Goal: Task Accomplishment & Management: Complete application form

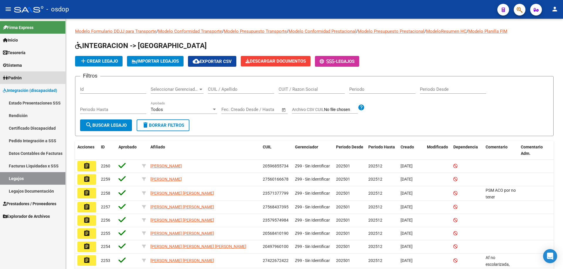
click at [12, 77] on span "Padrón" at bounding box center [12, 78] width 19 height 6
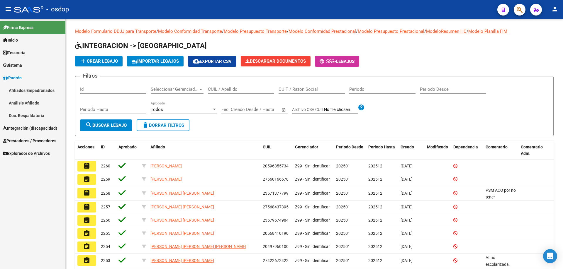
click at [13, 67] on span "Sistema" at bounding box center [12, 65] width 19 height 6
click at [22, 91] on link "Mails Enviados" at bounding box center [32, 90] width 65 height 13
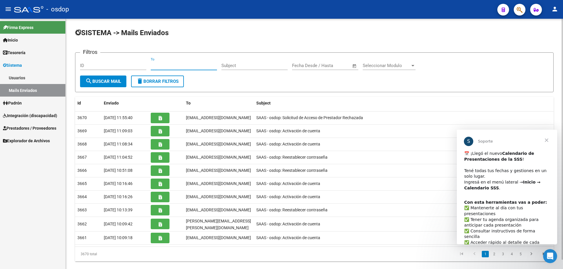
click at [151, 65] on input "To" at bounding box center [184, 65] width 66 height 5
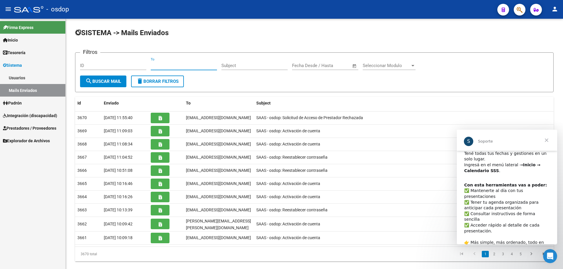
click at [544, 139] on span "Cerrar" at bounding box center [546, 140] width 21 height 21
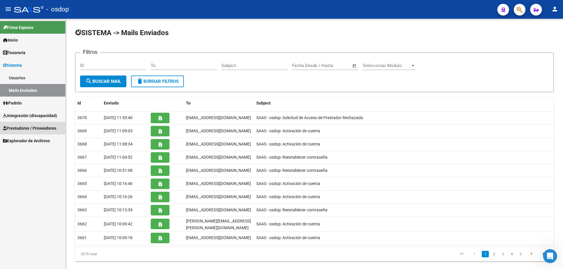
click at [16, 129] on span "Prestadores / Proveedores" at bounding box center [29, 128] width 53 height 6
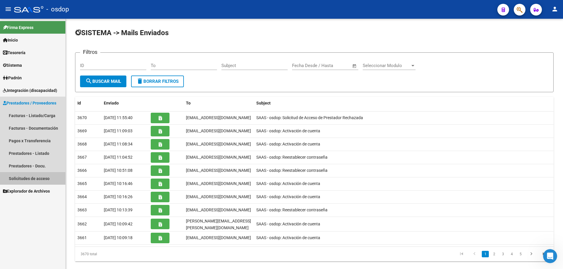
drag, startPoint x: 32, startPoint y: 179, endPoint x: 39, endPoint y: 175, distance: 8.0
click at [33, 179] on link "Solicitudes de acceso" at bounding box center [32, 178] width 65 height 13
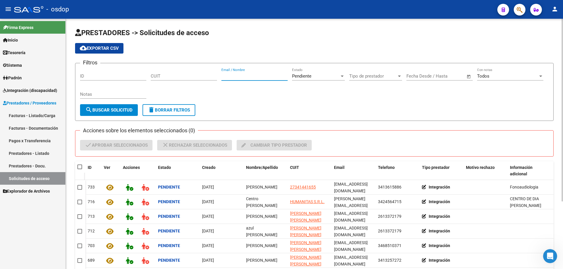
click at [222, 77] on input "Email / Nombre" at bounding box center [254, 76] width 66 height 5
paste input "[EMAIL_ADDRESS][DOMAIN_NAME]"
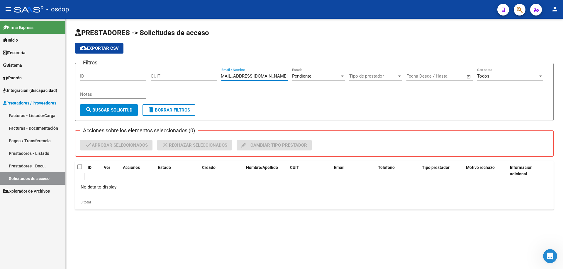
type input "[EMAIL_ADDRESS][DOMAIN_NAME]"
click at [12, 62] on span "Sistema" at bounding box center [12, 65] width 19 height 6
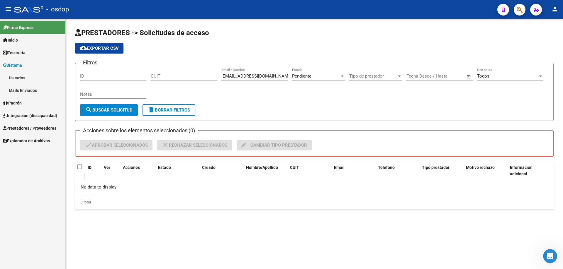
click at [16, 77] on link "Usuarios" at bounding box center [32, 78] width 65 height 13
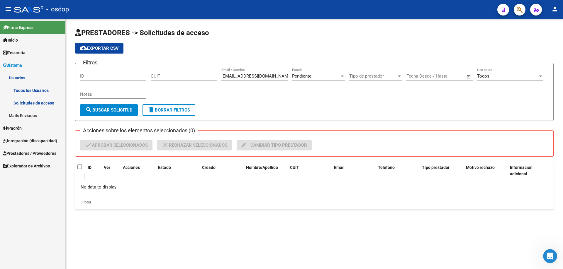
click at [24, 89] on link "Todos los Usuarios" at bounding box center [32, 90] width 65 height 13
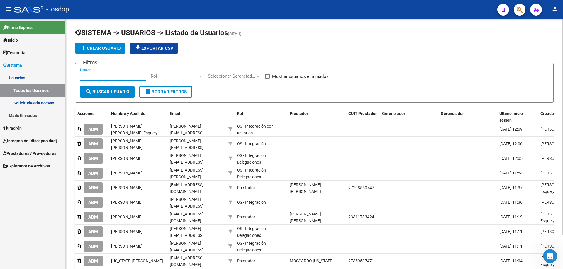
click at [80, 76] on input "Usuario" at bounding box center [113, 76] width 66 height 5
paste input "27369132992"
type input "27369132992"
click at [116, 91] on span "search Buscar Usuario" at bounding box center [107, 91] width 44 height 5
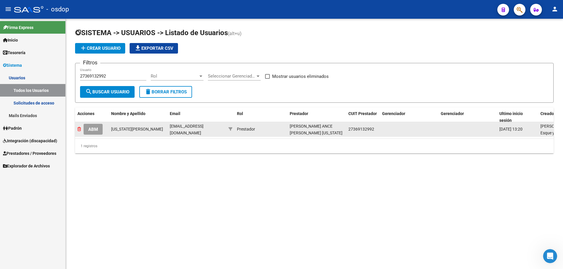
click at [78, 128] on icon at bounding box center [79, 129] width 4 height 4
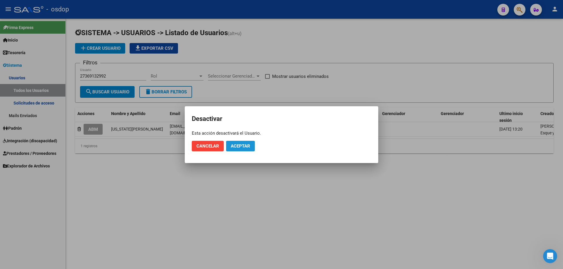
click at [237, 149] on span "Aceptar" at bounding box center [240, 146] width 19 height 5
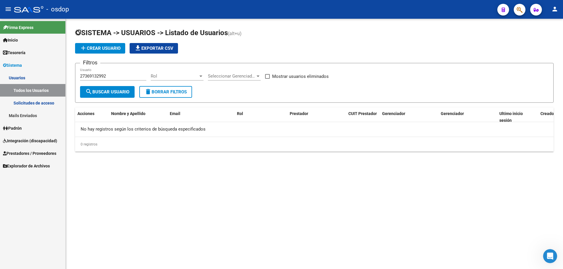
click at [20, 118] on link "Mails Enviados" at bounding box center [32, 115] width 65 height 13
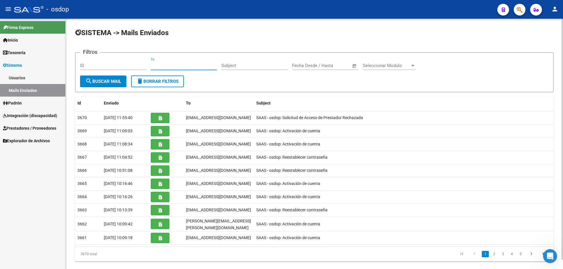
click at [152, 65] on input "To" at bounding box center [184, 65] width 66 height 5
paste input "[EMAIL_ADDRESS][DOMAIN_NAME]"
type input "[EMAIL_ADDRESS][DOMAIN_NAME]"
click at [102, 82] on span "search Buscar Mail" at bounding box center [103, 81] width 36 height 5
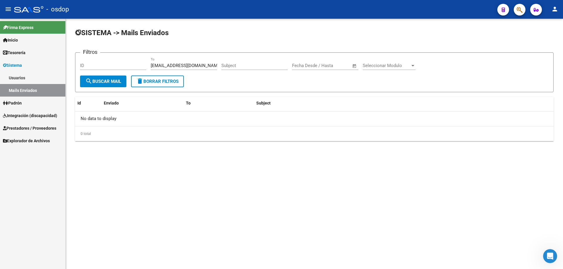
click at [19, 78] on link "Usuarios" at bounding box center [32, 78] width 65 height 13
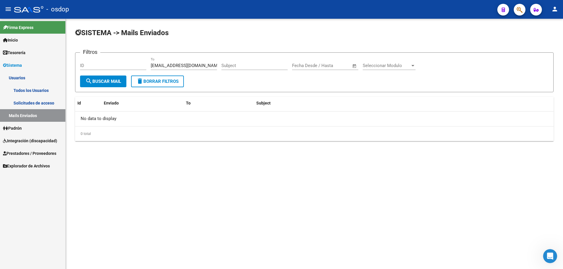
click at [34, 91] on link "Todos los Usuarios" at bounding box center [32, 90] width 65 height 13
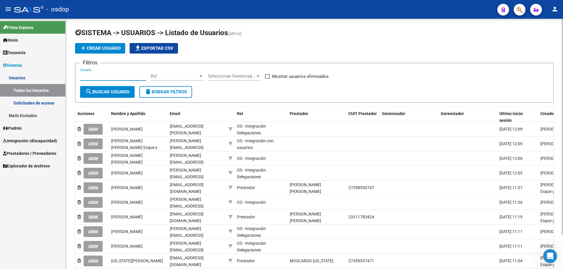
drag, startPoint x: 81, startPoint y: 75, endPoint x: 84, endPoint y: 73, distance: 4.2
click at [81, 74] on input "Usuario" at bounding box center [113, 76] width 66 height 5
paste input "27369132992"
type input "27369132992"
click at [269, 77] on span at bounding box center [267, 76] width 5 height 5
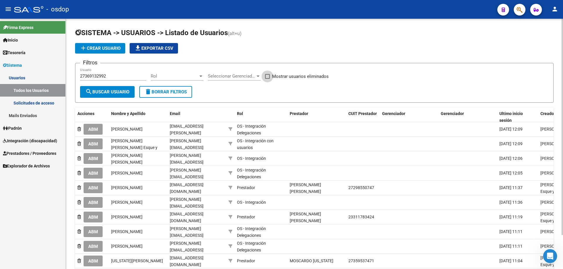
click at [267, 79] on input "Mostrar usuarios eliminados" at bounding box center [267, 79] width 0 height 0
checkbox input "true"
click at [118, 93] on span "search Buscar Usuario" at bounding box center [107, 91] width 44 height 5
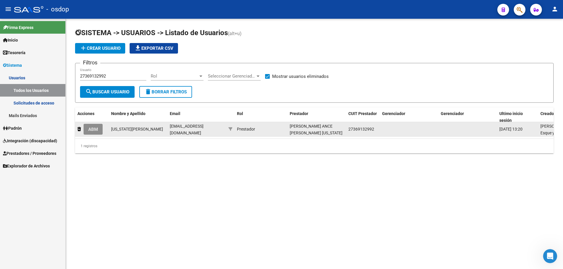
click at [94, 129] on span "ABM" at bounding box center [93, 129] width 10 height 5
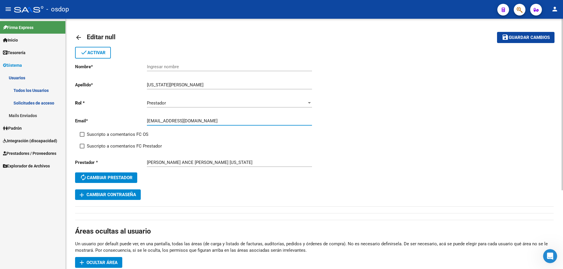
drag, startPoint x: 241, startPoint y: 122, endPoint x: 145, endPoint y: 120, distance: 95.9
click at [145, 120] on app-form-text-field "Email * [EMAIL_ADDRESS][DOMAIN_NAME] Ingresar email" at bounding box center [193, 120] width 237 height 5
paste input "[EMAIL_ADDRESS][DOMAIN_NAME]"
type input "[EMAIL_ADDRESS][DOMAIN_NAME]"
click at [532, 38] on span "Guardar cambios" at bounding box center [529, 37] width 41 height 5
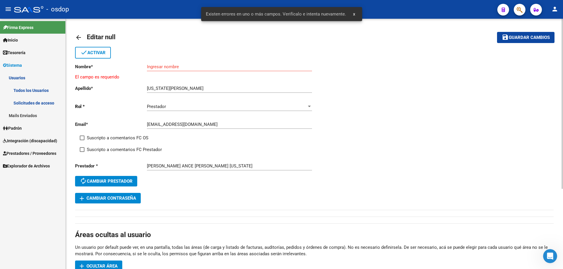
click at [197, 52] on div "done Activar" at bounding box center [314, 53] width 479 height 12
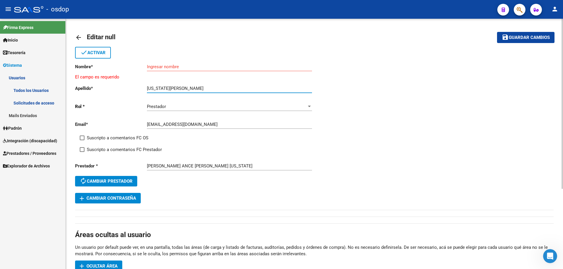
drag, startPoint x: 166, startPoint y: 88, endPoint x: 133, endPoint y: 88, distance: 32.8
click at [133, 88] on app-form-text-field "Apellido * [US_STATE][PERSON_NAME] Ingresar apellido" at bounding box center [193, 88] width 237 height 5
type input "ROLDAN"
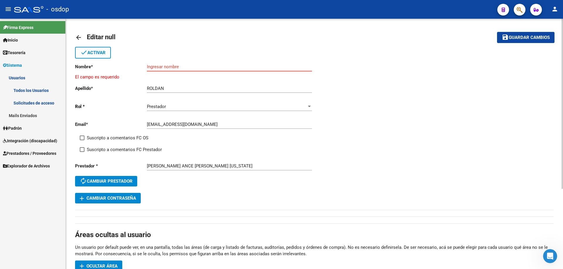
click at [180, 65] on input "Ingresar nombre" at bounding box center [229, 66] width 165 height 5
paste input "[US_STATE]"
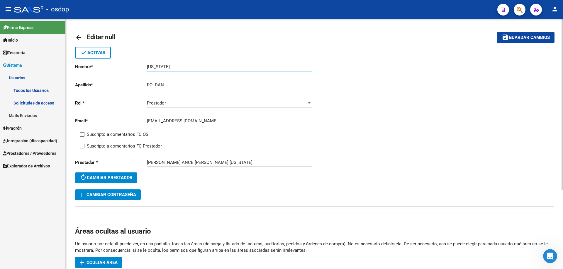
type input "[US_STATE]"
click at [523, 39] on span "Guardar cambios" at bounding box center [529, 37] width 41 height 5
drag, startPoint x: 294, startPoint y: 15, endPoint x: 237, endPoint y: 14, distance: 57.2
click at [518, 37] on span "Guardar cambios" at bounding box center [529, 37] width 41 height 5
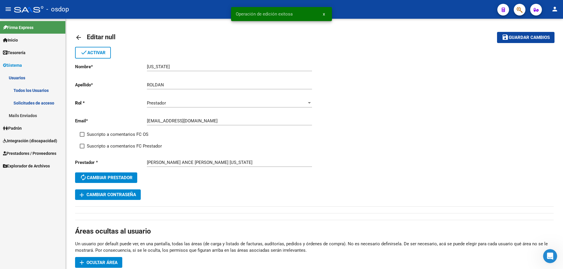
drag, startPoint x: 292, startPoint y: 14, endPoint x: 236, endPoint y: 15, distance: 55.7
click at [236, 15] on span "Operación de edición exitosa" at bounding box center [264, 14] width 57 height 6
copy span "Operación de edición exitosa"
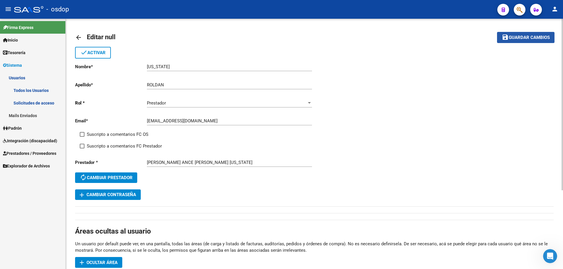
click at [526, 39] on span "Guardar cambios" at bounding box center [529, 37] width 41 height 5
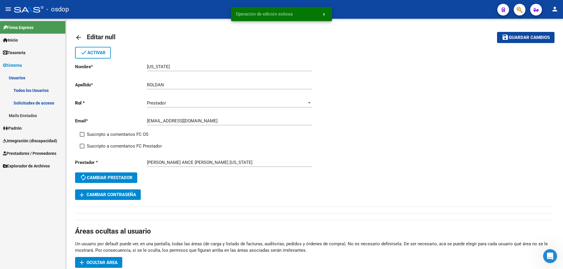
drag, startPoint x: 296, startPoint y: 14, endPoint x: 237, endPoint y: 13, distance: 59.5
click at [237, 13] on simple-snack-bar "Operación de edición exitosa x" at bounding box center [281, 14] width 91 height 6
copy span "Operación de edición exitosa"
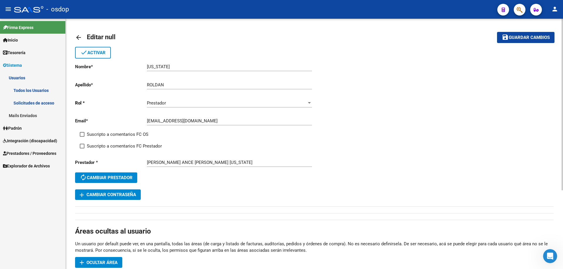
click at [77, 33] on link "arrow_back" at bounding box center [81, 37] width 12 height 14
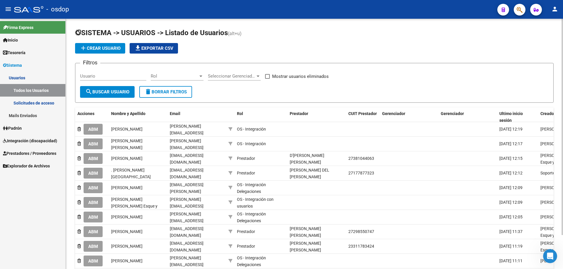
drag, startPoint x: 35, startPoint y: 118, endPoint x: 40, endPoint y: 115, distance: 5.4
click at [35, 117] on link "Mails Enviados" at bounding box center [32, 115] width 65 height 13
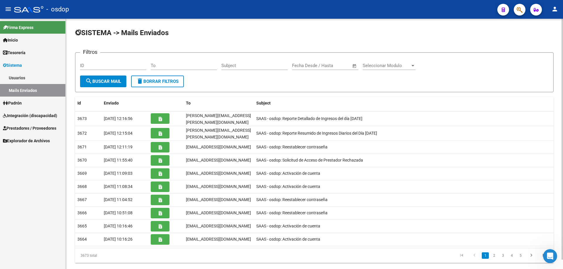
click at [152, 65] on input "To" at bounding box center [184, 65] width 66 height 5
paste input "[EMAIL_ADDRESS][DOMAIN_NAME]"
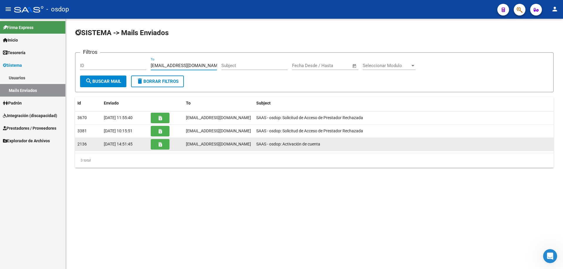
type input "[EMAIL_ADDRESS][DOMAIN_NAME]"
click at [160, 145] on icon "button" at bounding box center [160, 144] width 3 height 4
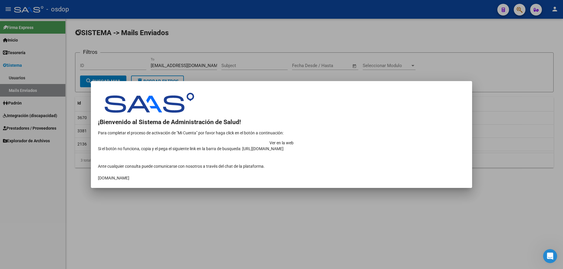
drag, startPoint x: 404, startPoint y: 136, endPoint x: 400, endPoint y: 135, distance: 4.6
click at [404, 140] on td "Ver en la web" at bounding box center [281, 143] width 367 height 6
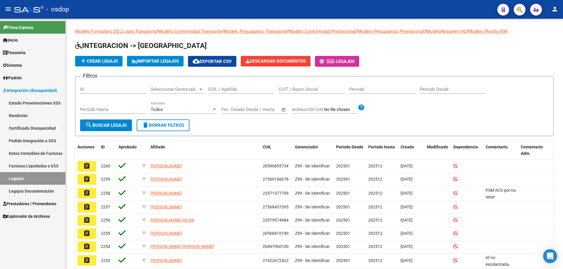
drag, startPoint x: 21, startPoint y: 203, endPoint x: 23, endPoint y: 204, distance: 3.0
click at [21, 203] on span "Prestadores / Proveedores" at bounding box center [29, 204] width 53 height 6
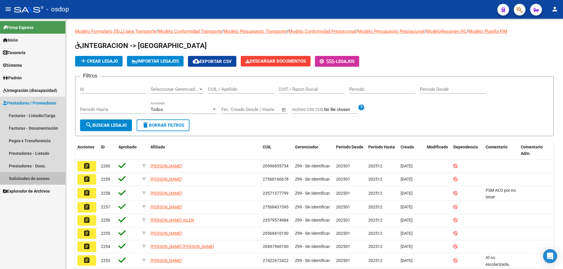
click at [33, 179] on link "Solicitudes de acceso" at bounding box center [32, 178] width 65 height 13
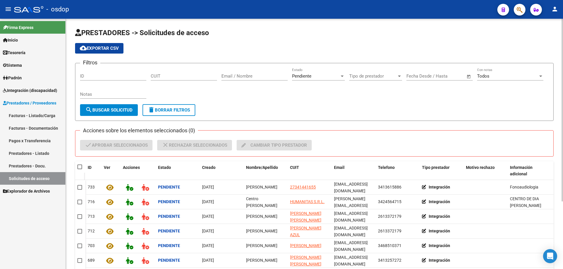
scroll to position [93, 0]
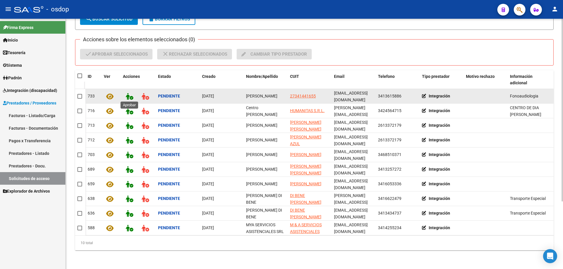
click at [127, 94] on icon at bounding box center [129, 96] width 7 height 7
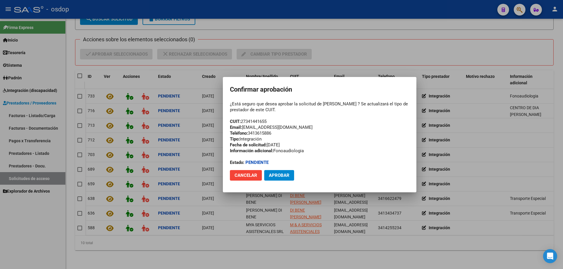
drag, startPoint x: 242, startPoint y: 121, endPoint x: 268, endPoint y: 119, distance: 25.9
click at [268, 119] on div "¿Está seguro que desea aprobar la solicitud de Georgina Cachia ? Se actualizará…" at bounding box center [319, 133] width 179 height 65
drag, startPoint x: 322, startPoint y: 103, endPoint x: 354, endPoint y: 104, distance: 31.7
click at [354, 104] on div "¿Está seguro que desea aprobar la solicitud de Georgina Cachia ? Se actualizará…" at bounding box center [319, 133] width 179 height 65
copy div "[PERSON_NAME]"
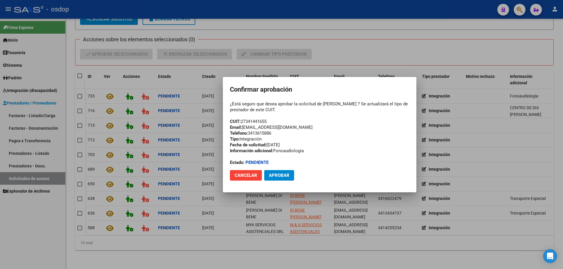
drag, startPoint x: 242, startPoint y: 121, endPoint x: 274, endPoint y: 120, distance: 32.0
click at [274, 120] on div "¿Está seguro que desea aprobar la solicitud de Georgina Cachia ? Se actualizará…" at bounding box center [319, 133] width 179 height 65
copy div "27341441655"
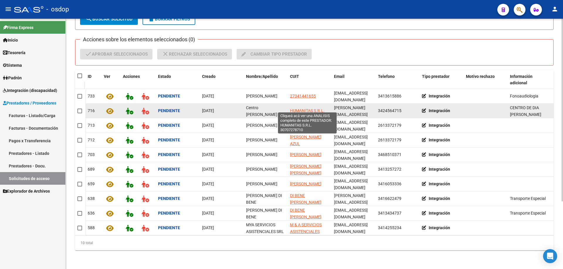
click at [305, 108] on span "HUMANITAS S.R.L." at bounding box center [307, 110] width 35 height 5
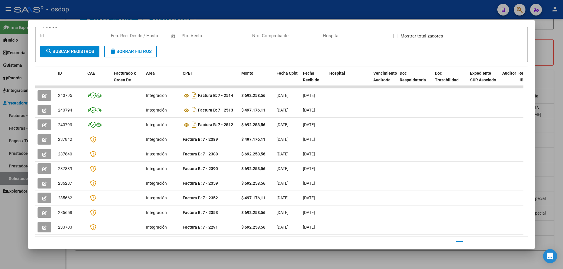
scroll to position [0, 0]
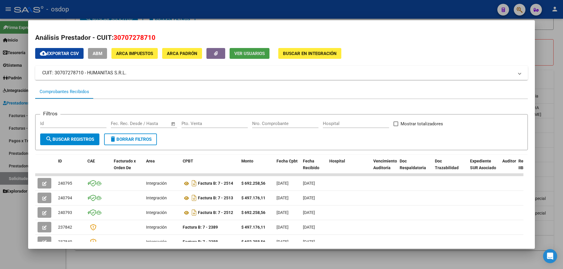
click at [244, 53] on span "Ver Usuarios" at bounding box center [249, 53] width 30 height 5
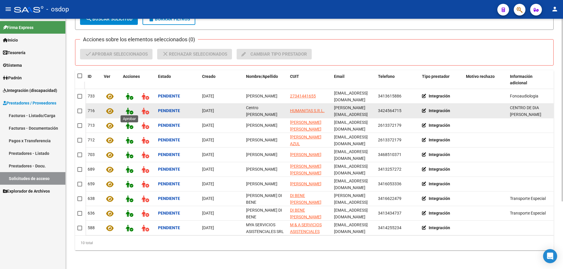
click at [128, 108] on icon at bounding box center [129, 111] width 7 height 7
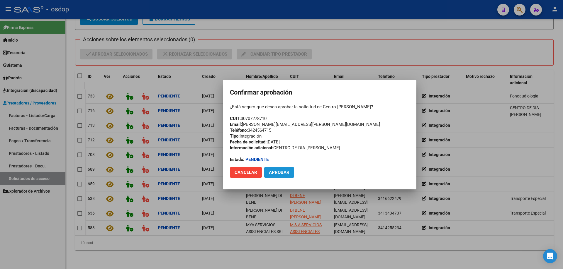
click at [278, 173] on span "Aprobar" at bounding box center [279, 172] width 21 height 5
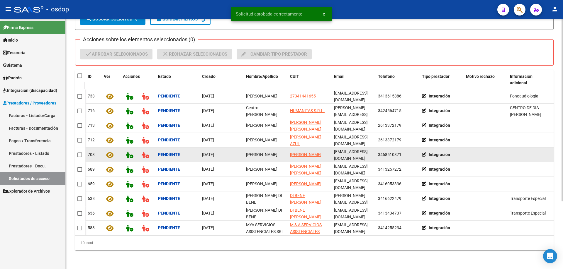
scroll to position [78, 0]
